Goal: Transaction & Acquisition: Purchase product/service

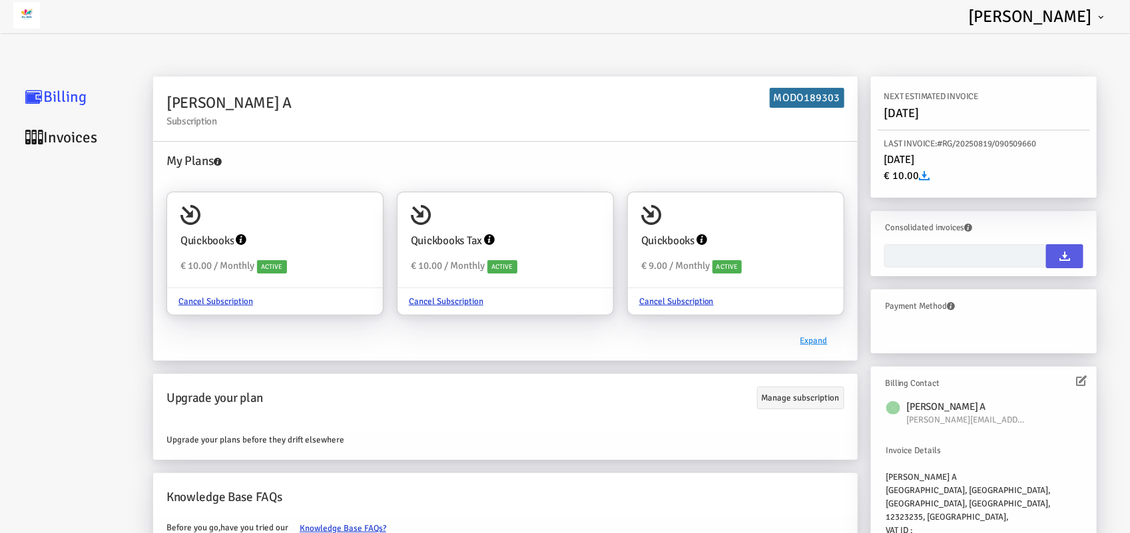
type input "[DATE] - [DATE]"
click at [45, 141] on link "Invoices" at bounding box center [79, 137] width 133 height 41
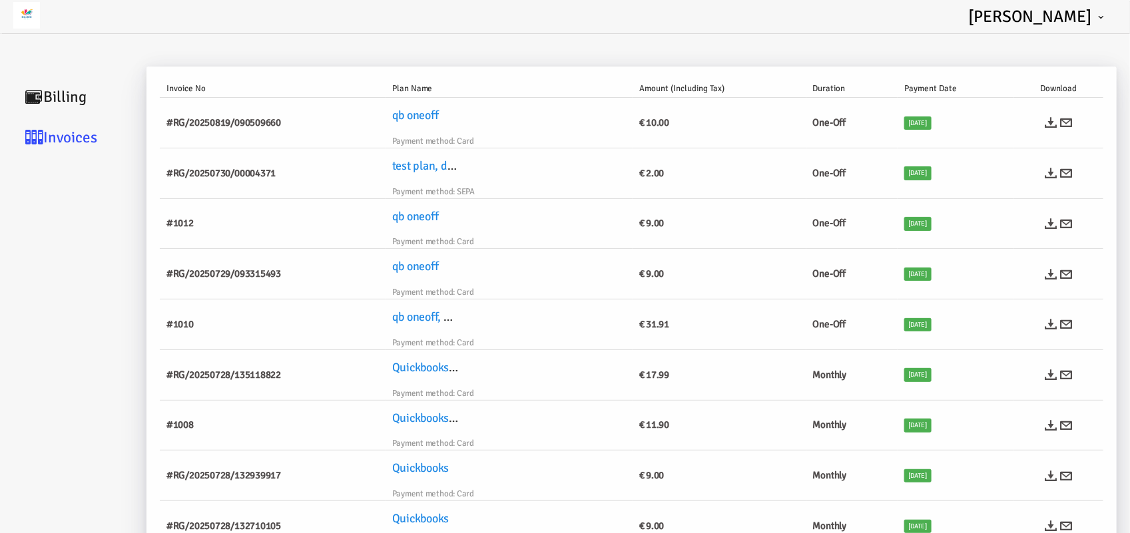
click at [1050, 130] on td at bounding box center [1058, 123] width 89 height 51
click at [1050, 121] on icon at bounding box center [1051, 123] width 12 height 12
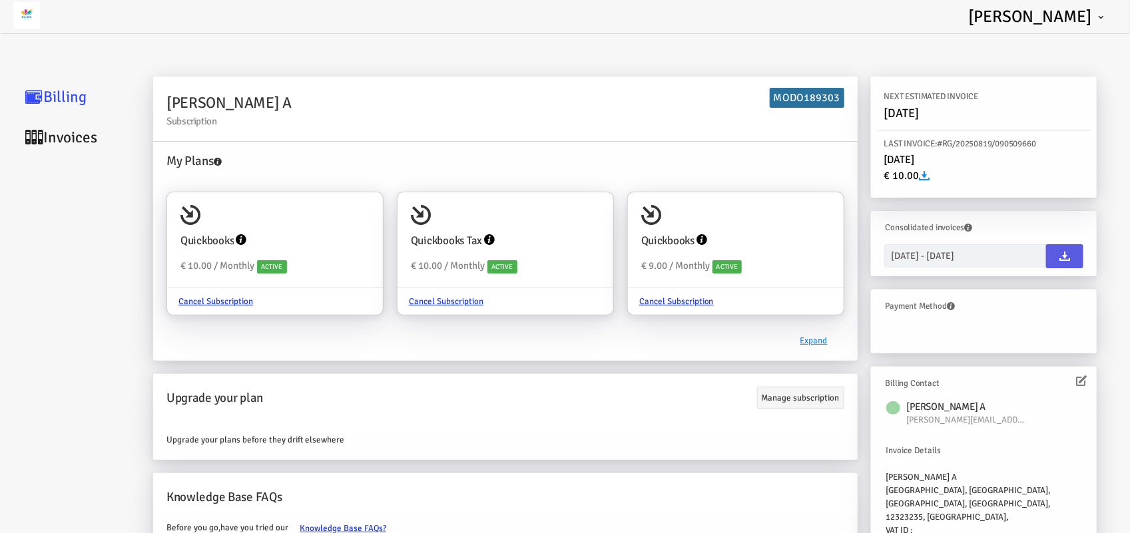
click at [60, 135] on link "Invoices" at bounding box center [79, 137] width 133 height 41
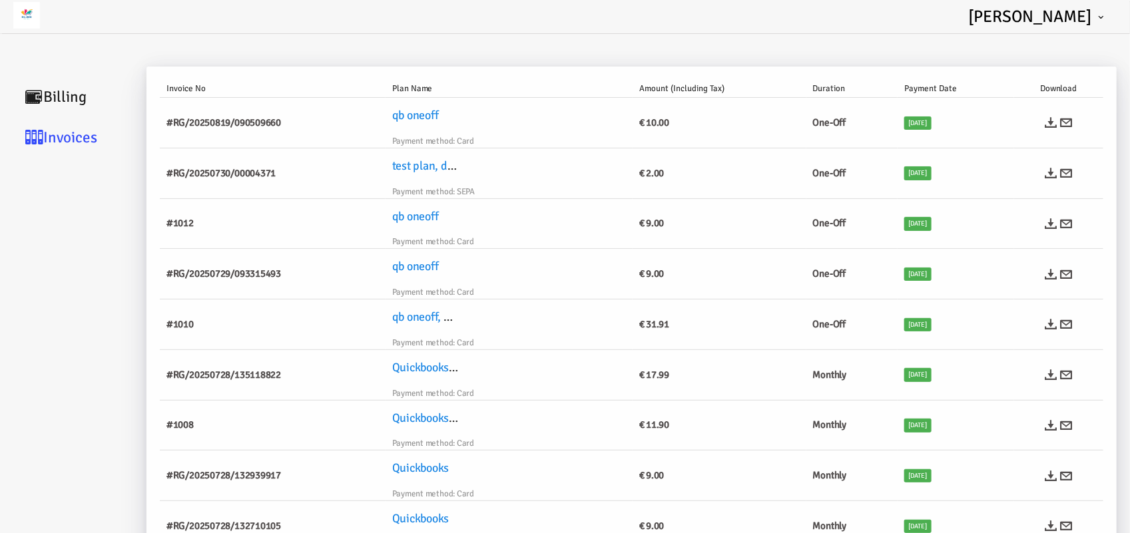
click at [91, 102] on link "Billing" at bounding box center [79, 97] width 133 height 41
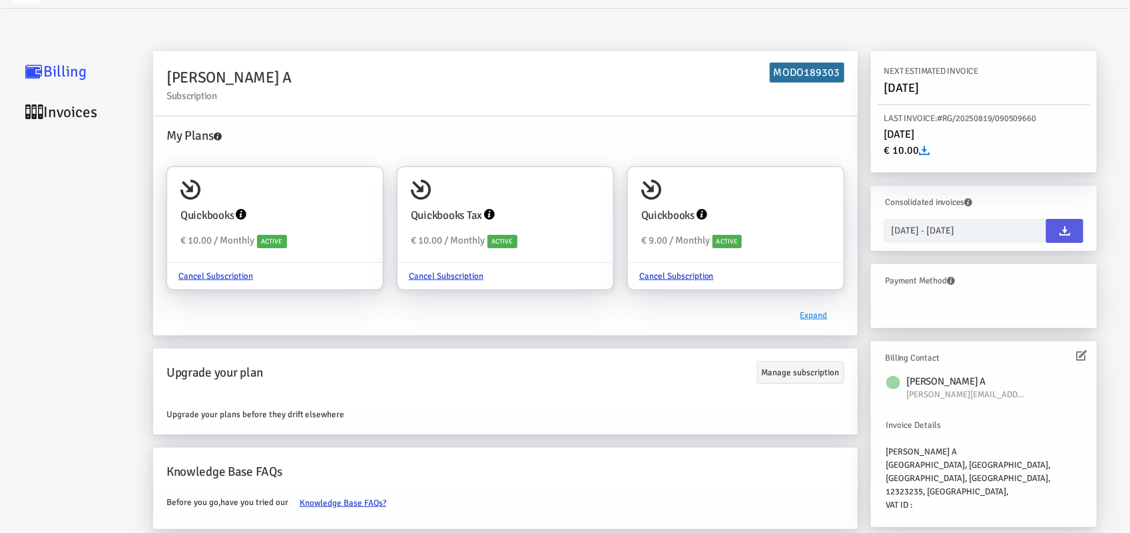
scroll to position [49, 0]
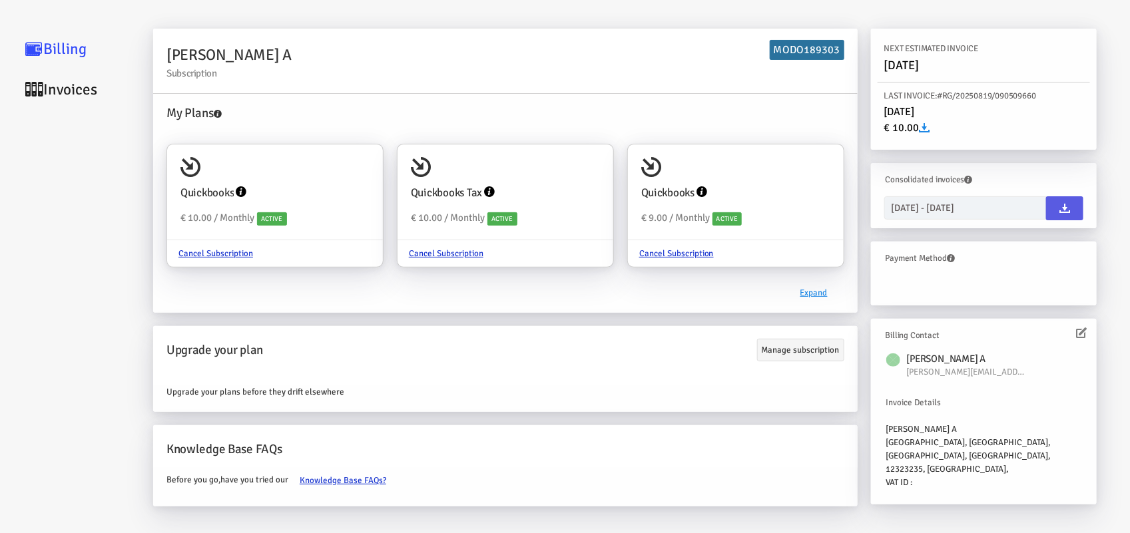
click at [59, 82] on link "Invoices" at bounding box center [79, 89] width 133 height 41
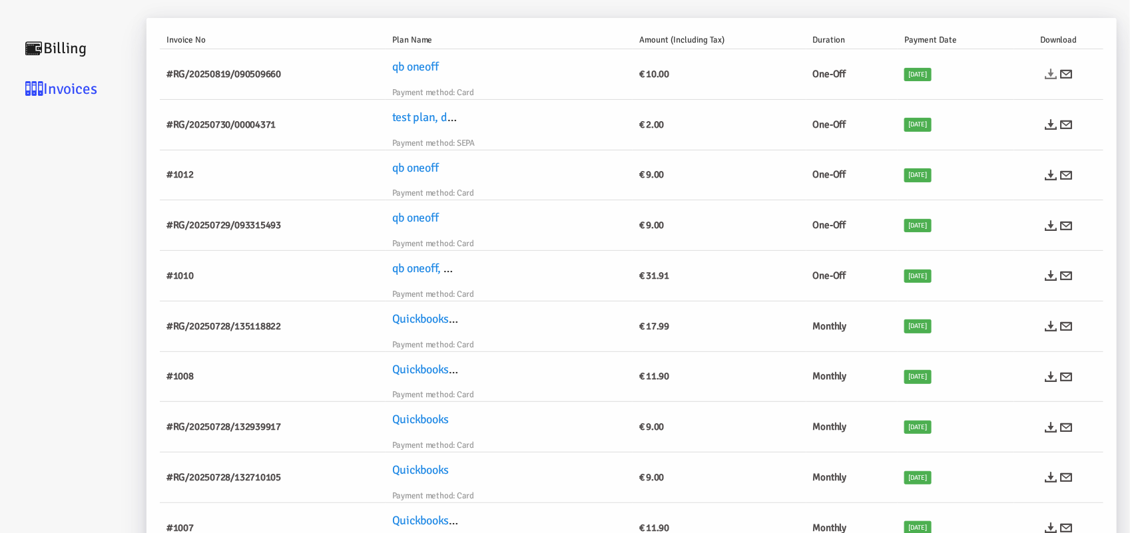
click at [1050, 75] on icon at bounding box center [1051, 74] width 12 height 12
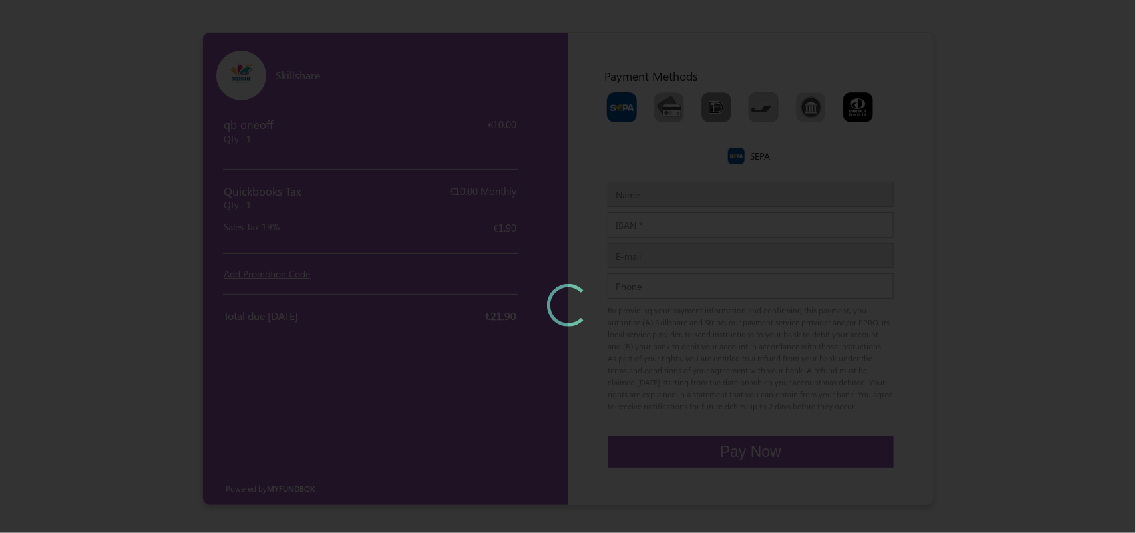
type input "[PERSON_NAME] A"
type input "[PERSON_NAME][EMAIL_ADDRESS][DOMAIN_NAME]"
type input "2434313123123"
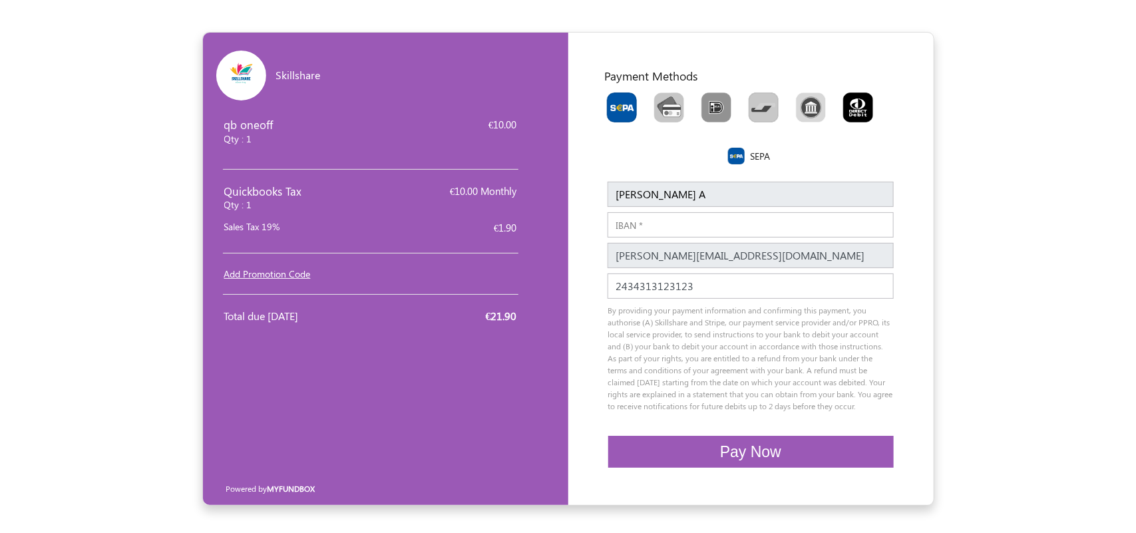
click at [660, 226] on input "IBAN" at bounding box center [751, 224] width 286 height 25
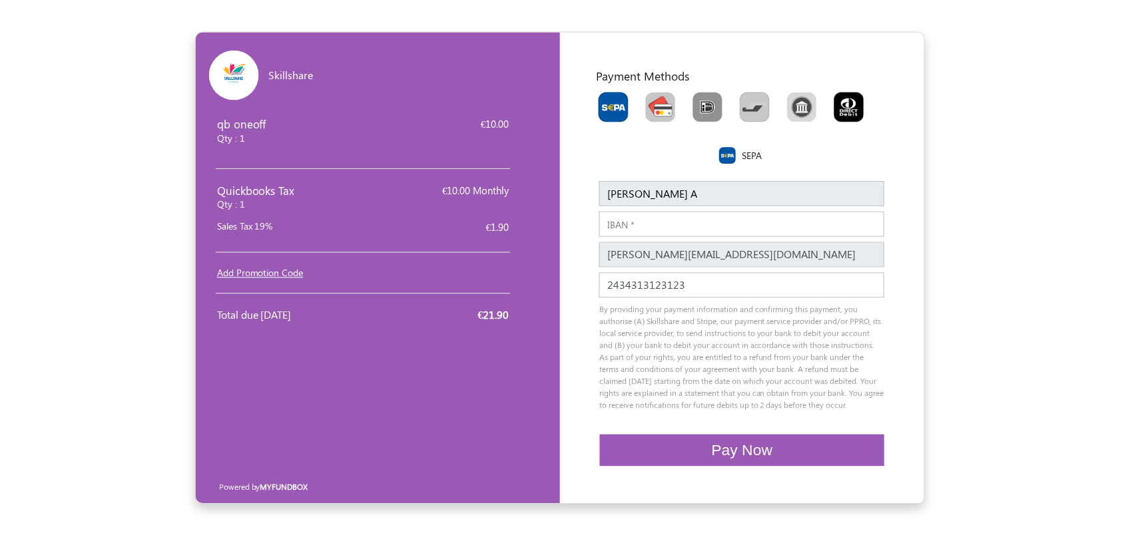
click at [657, 107] on img "Toolbar with button groups" at bounding box center [663, 108] width 30 height 30
click at [656, 101] on input "Toolbar with button groups" at bounding box center [652, 97] width 9 height 9
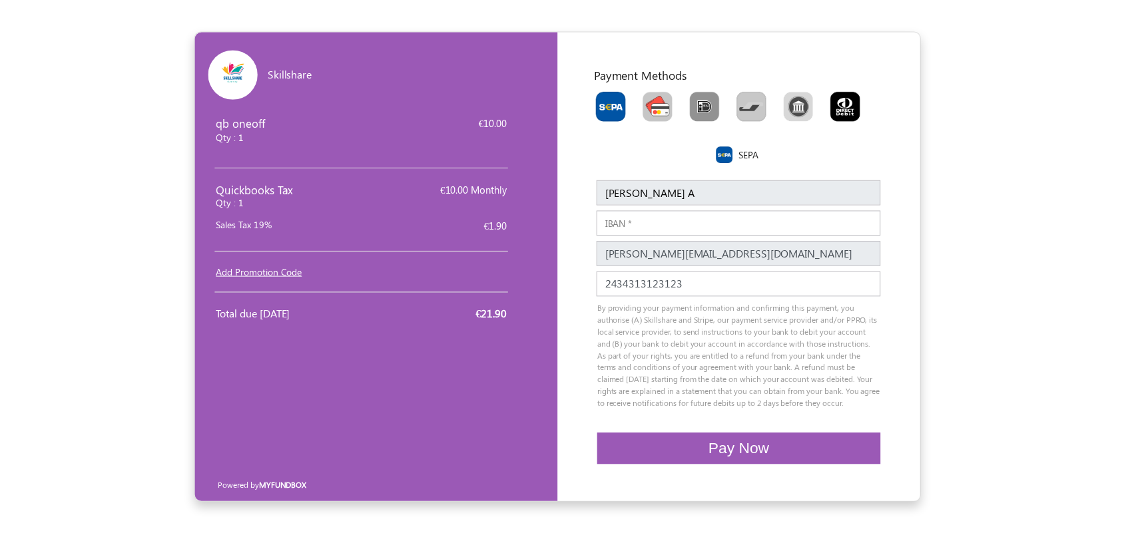
radio input "true"
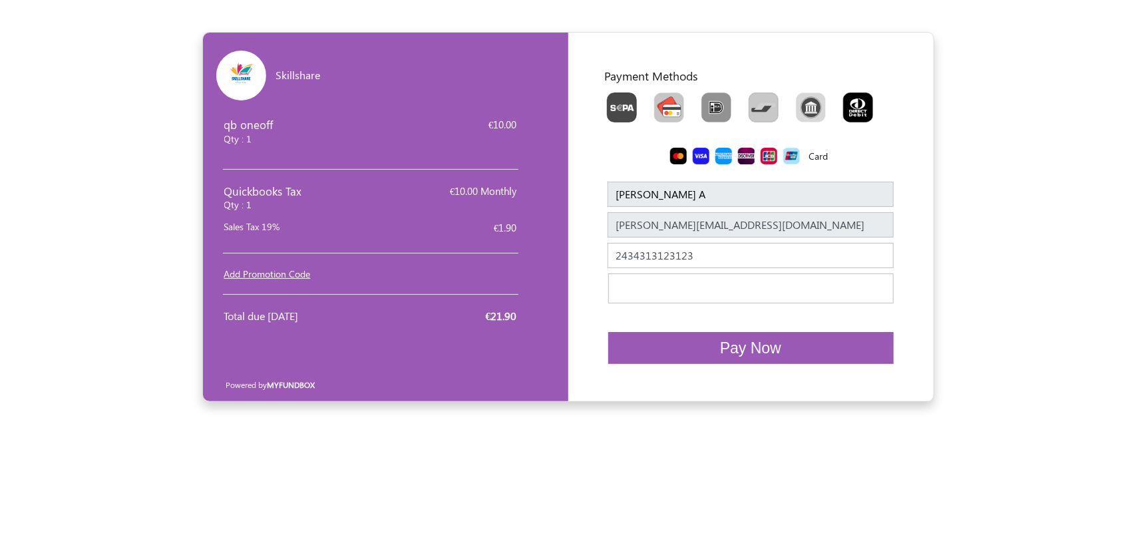
click at [778, 348] on span "Pay Now" at bounding box center [750, 348] width 61 height 17
